Goal: Task Accomplishment & Management: Use online tool/utility

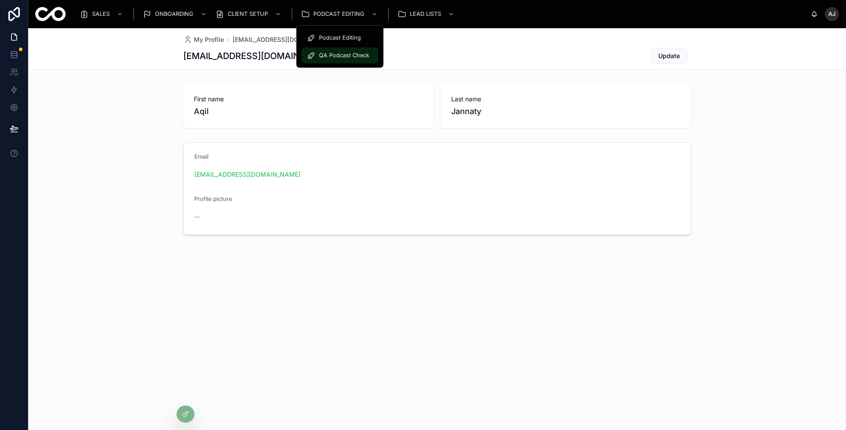
click at [334, 56] on span "QA Podcast Check" at bounding box center [344, 55] width 50 height 7
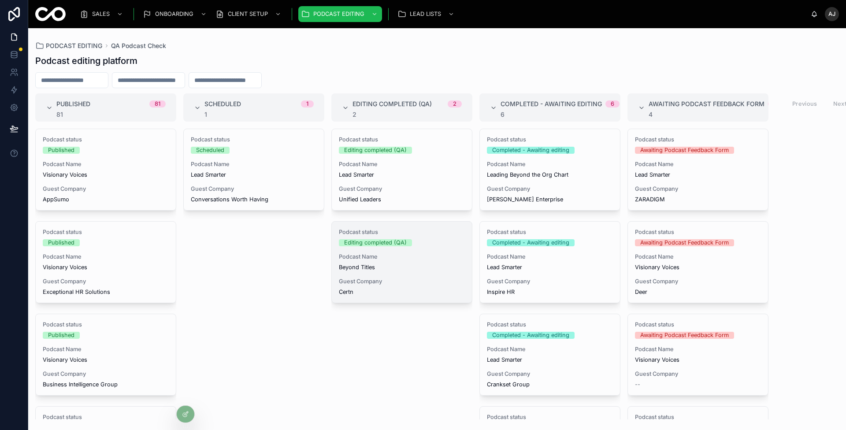
click at [429, 272] on div "Podcast status Editing completed (QA) Podcast Name Beyond Titles Guest Company …" at bounding box center [402, 262] width 140 height 81
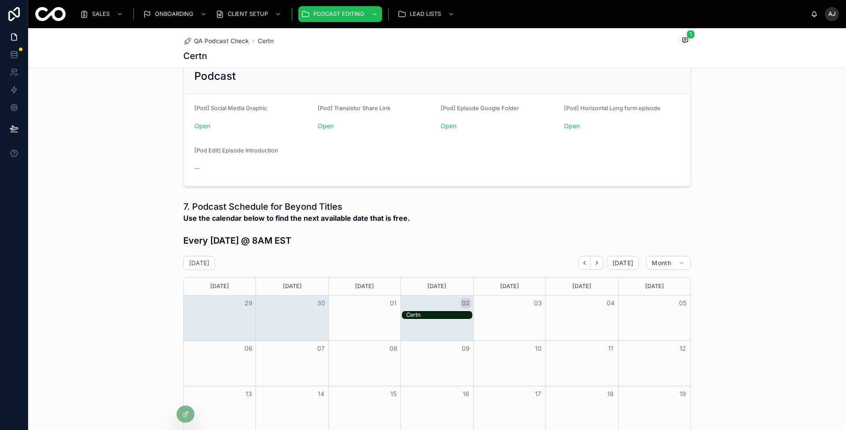
scroll to position [296, 0]
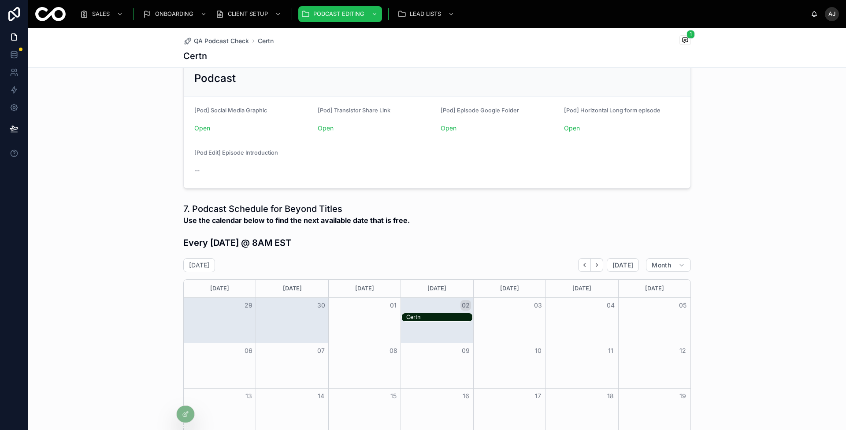
click at [424, 315] on div "Certn" at bounding box center [439, 317] width 66 height 7
click at [462, 227] on div "7. Podcast Schedule for Beyond Titles Use the calendar below to find the next a…" at bounding box center [437, 228] width 508 height 50
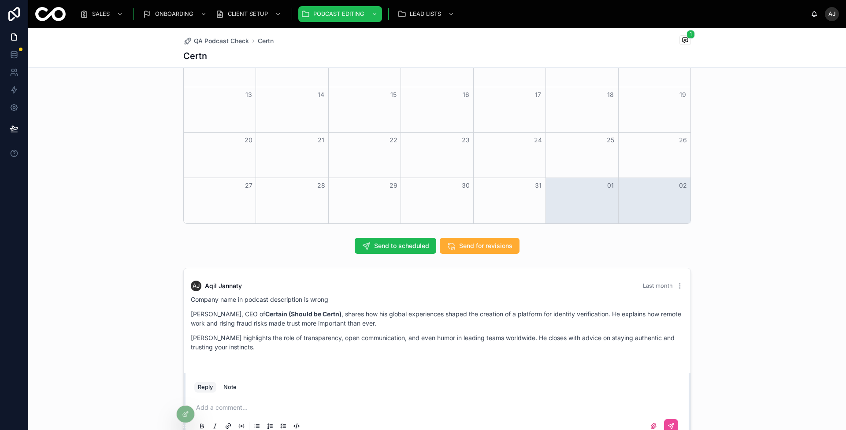
scroll to position [663, 0]
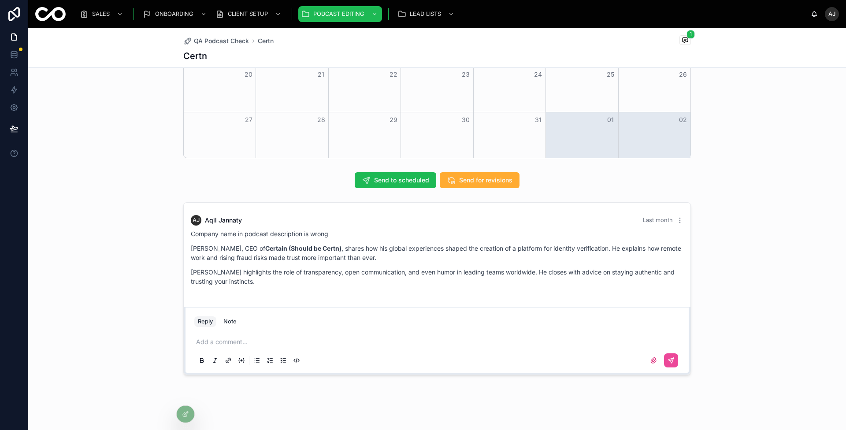
click at [716, 177] on div "Send to scheduled Send for revisions" at bounding box center [437, 180] width 818 height 23
click at [738, 223] on div "[PERSON_NAME] Last month Company name in podcast description is wrong [PERSON_N…" at bounding box center [437, 289] width 818 height 180
click at [14, 88] on icon at bounding box center [14, 90] width 9 height 9
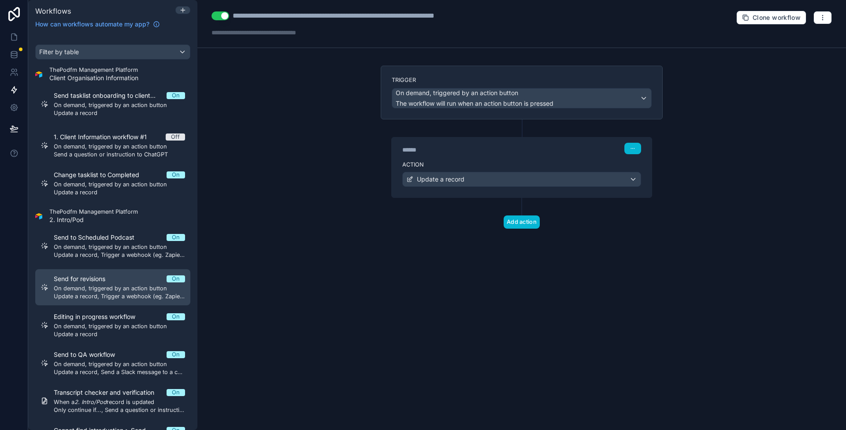
click at [128, 281] on div "Send for revisions On" at bounding box center [119, 279] width 131 height 9
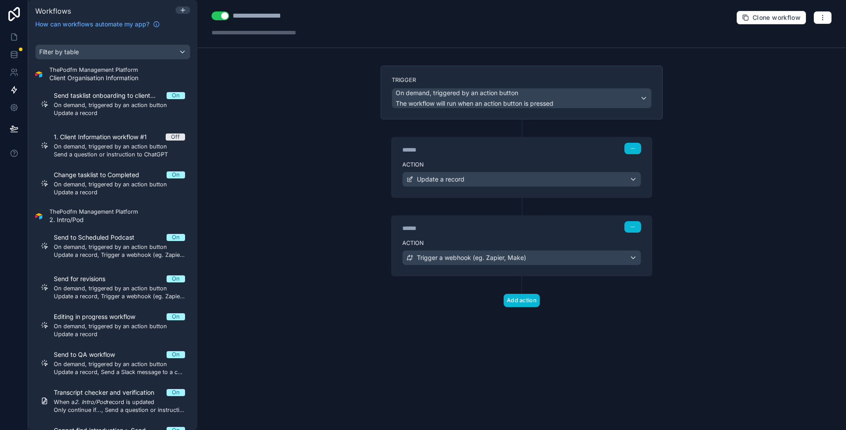
click at [529, 198] on div "****** Step 2 Action Trigger a webhook (eg. Zapier, Make)" at bounding box center [522, 237] width 282 height 78
click at [529, 101] on span "The workflow will run when an action button is pressed" at bounding box center [475, 103] width 158 height 7
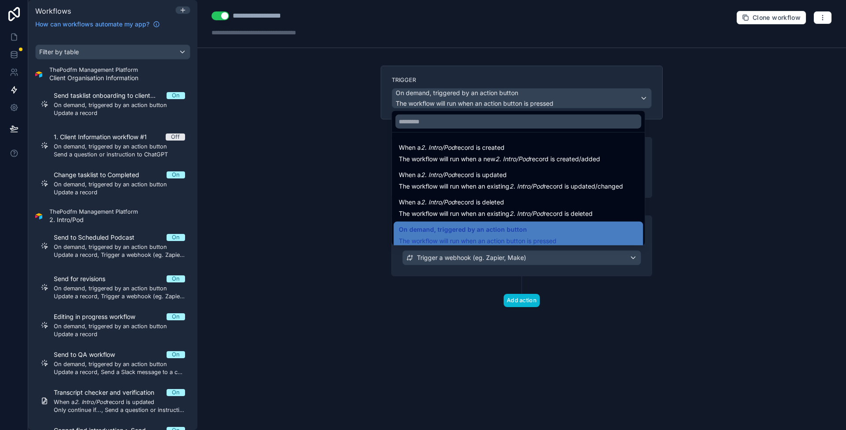
click at [530, 100] on div at bounding box center [423, 215] width 846 height 430
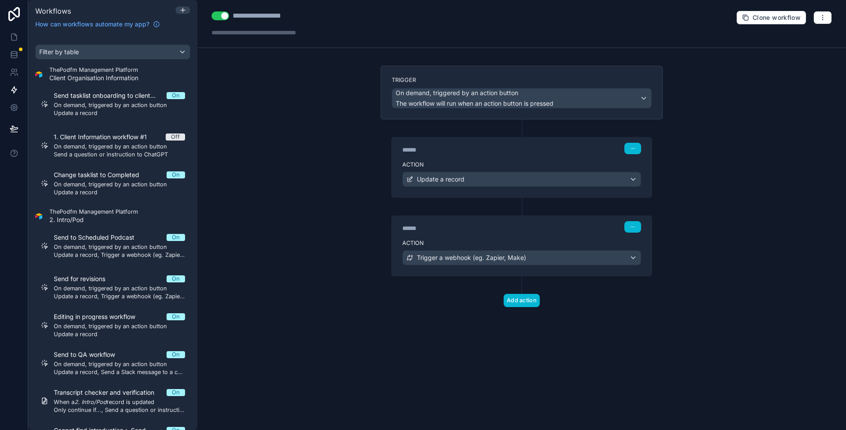
click at [502, 128] on div "****** Step 1 Action Update a record" at bounding box center [522, 158] width 282 height 78
click at [524, 128] on icon at bounding box center [522, 128] width 8 height 8
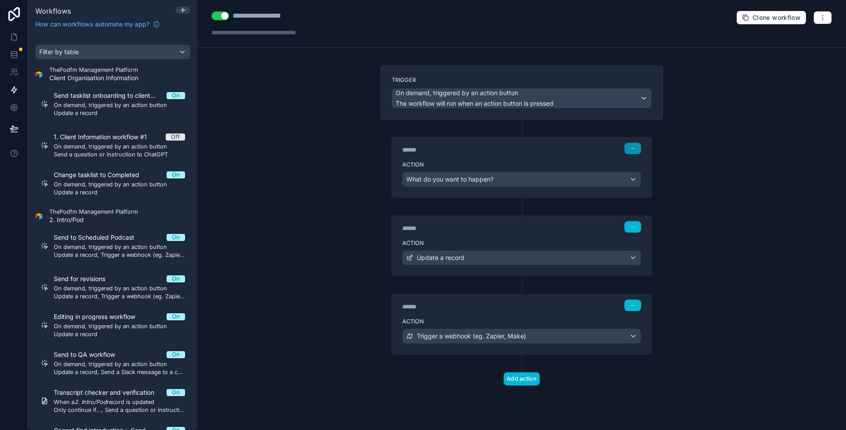
click at [632, 146] on icon "button" at bounding box center [632, 148] width 5 height 5
click at [647, 177] on button "Delete" at bounding box center [655, 181] width 63 height 14
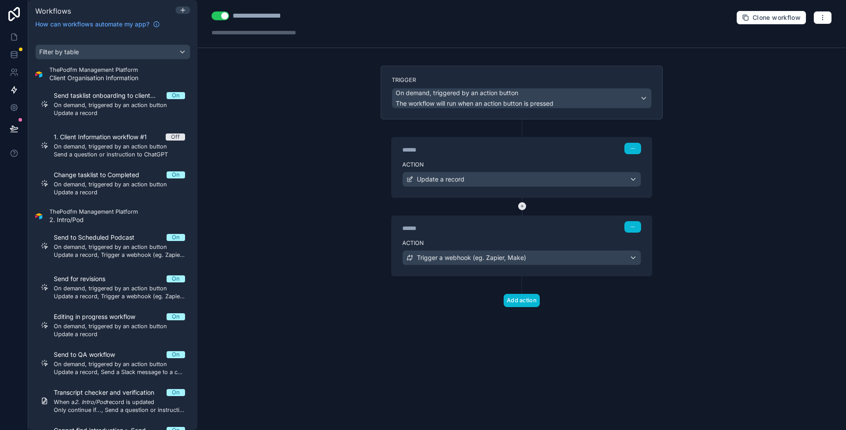
click at [522, 204] on icon at bounding box center [522, 206] width 8 height 8
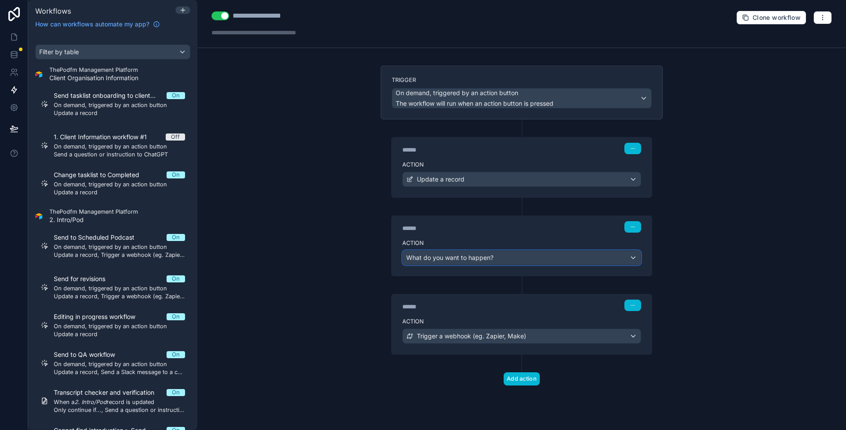
click at [491, 257] on span "What do you want to happen?" at bounding box center [449, 257] width 87 height 7
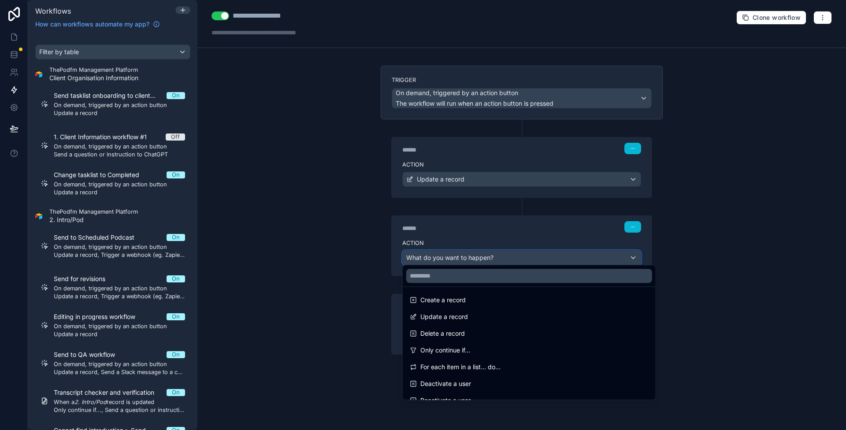
scroll to position [80, 0]
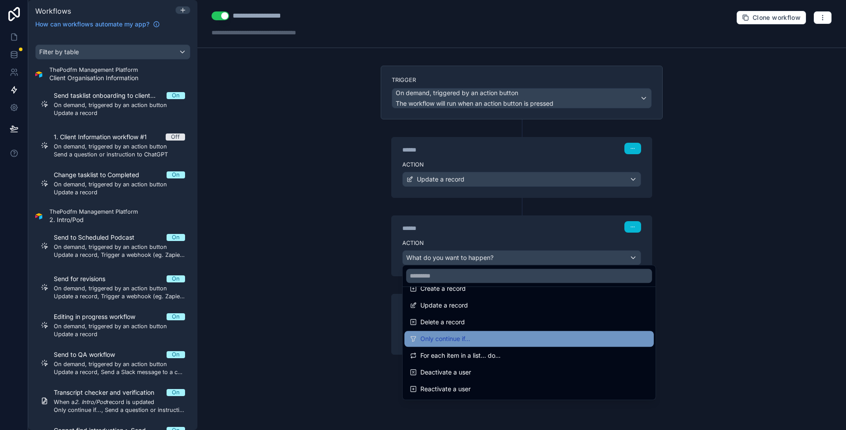
click at [498, 334] on div "Only continue if..." at bounding box center [529, 339] width 239 height 11
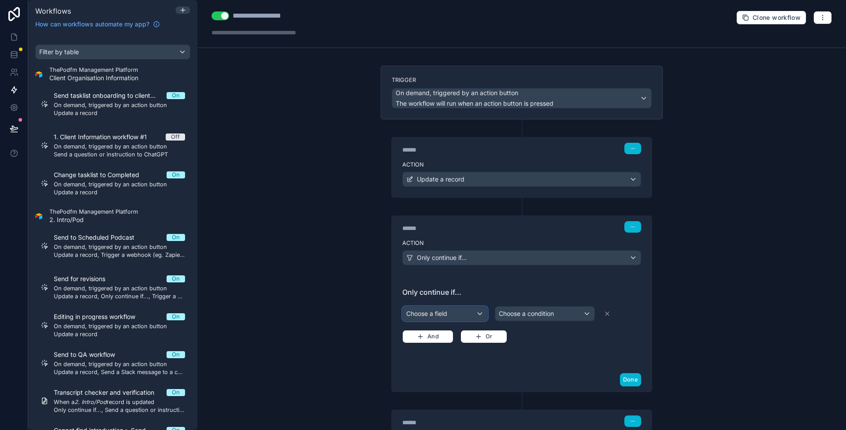
click at [456, 311] on div "Choose a field" at bounding box center [445, 314] width 85 height 14
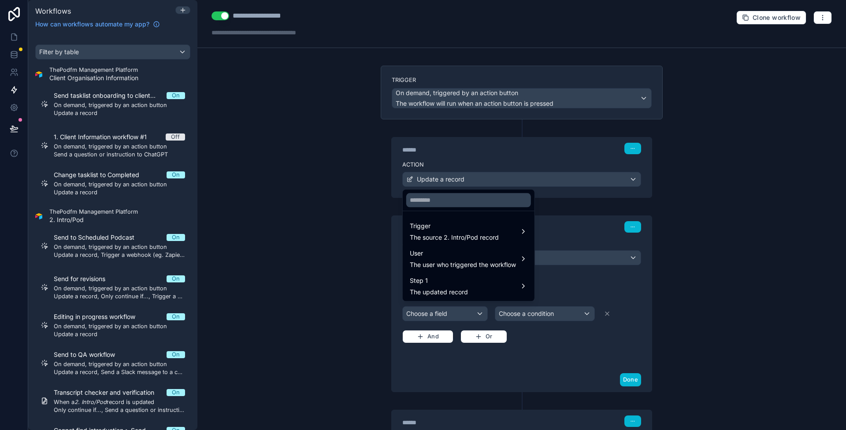
click at [385, 331] on div at bounding box center [423, 215] width 846 height 430
